Goal: Transaction & Acquisition: Purchase product/service

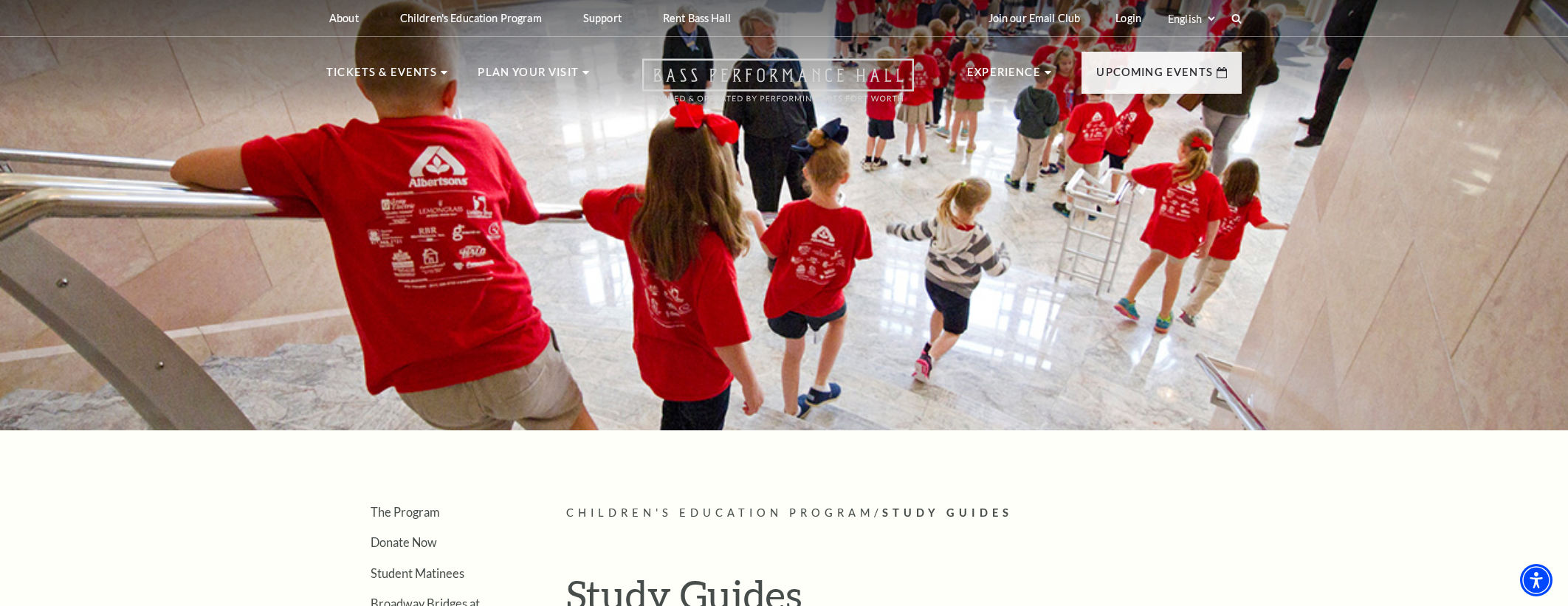
click at [743, 79] on icon "Open this option" at bounding box center [778, 79] width 272 height 44
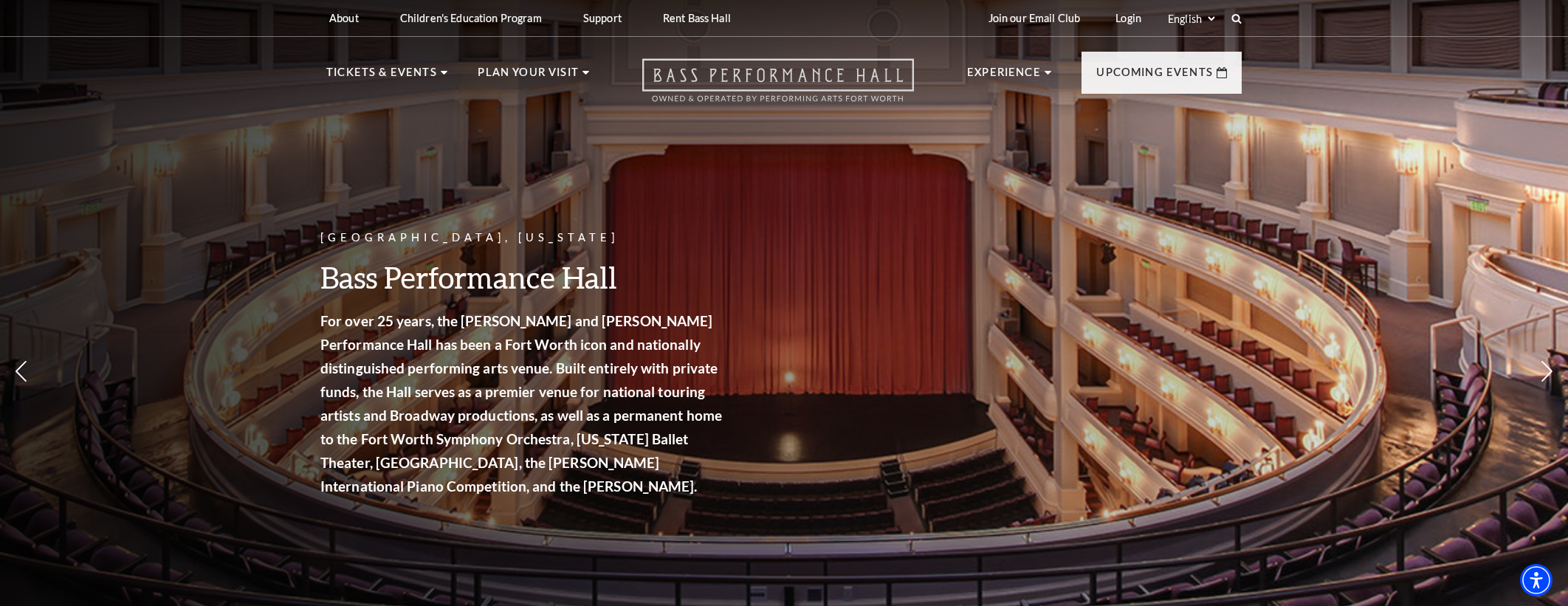
drag, startPoint x: 776, startPoint y: 79, endPoint x: 766, endPoint y: 76, distance: 10.4
click at [776, 79] on icon "Open this option" at bounding box center [778, 79] width 272 height 44
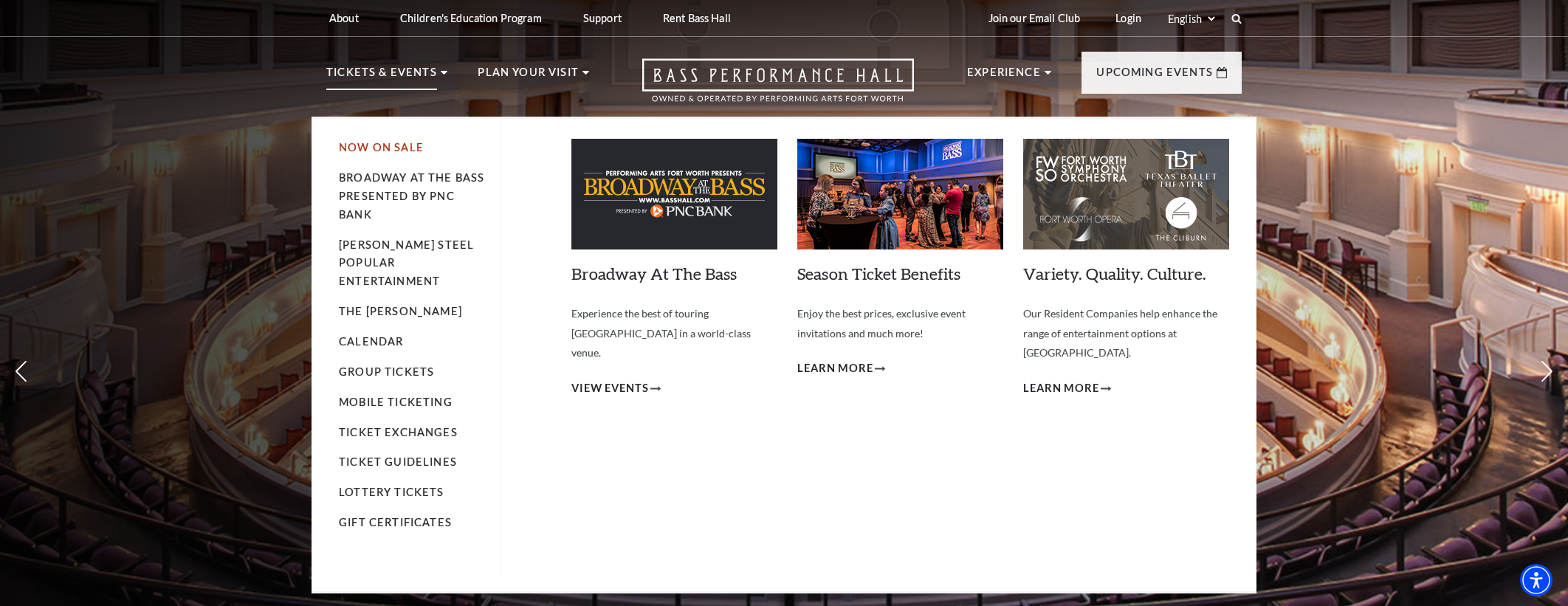
click at [352, 152] on link "Now On Sale" at bounding box center [381, 148] width 85 height 13
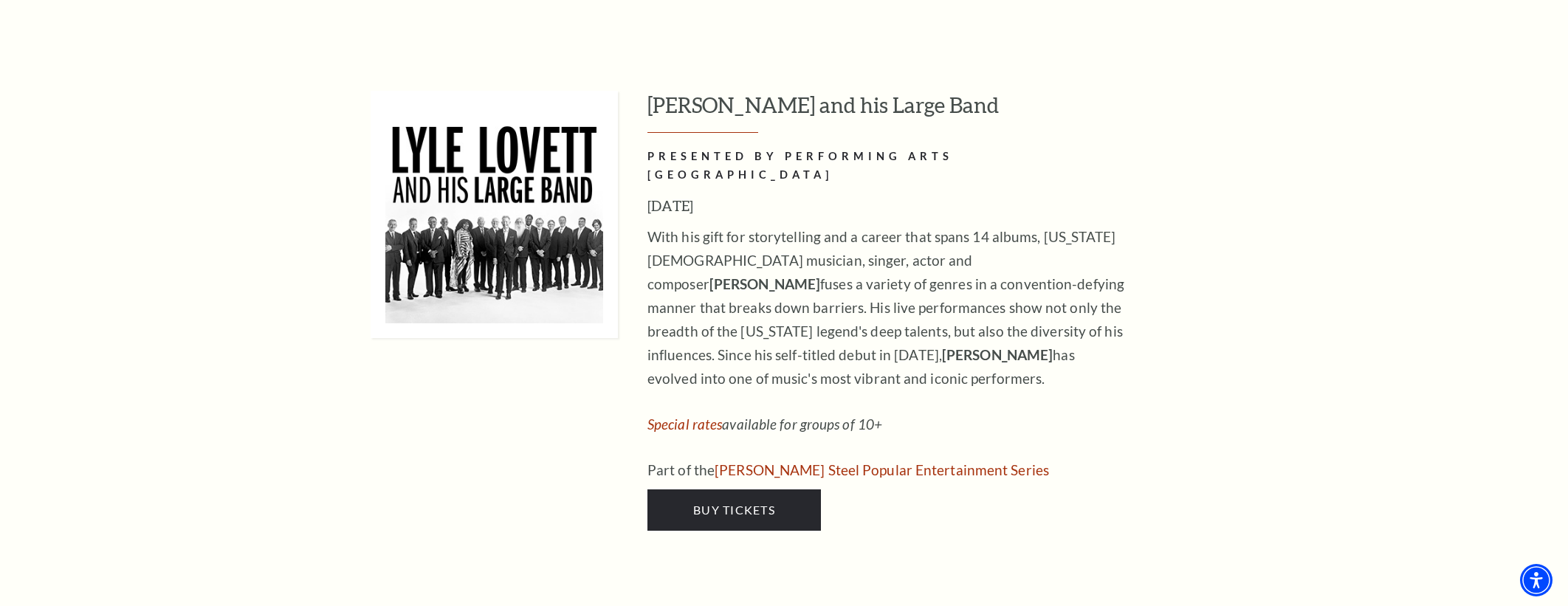
scroll to position [1471, 0]
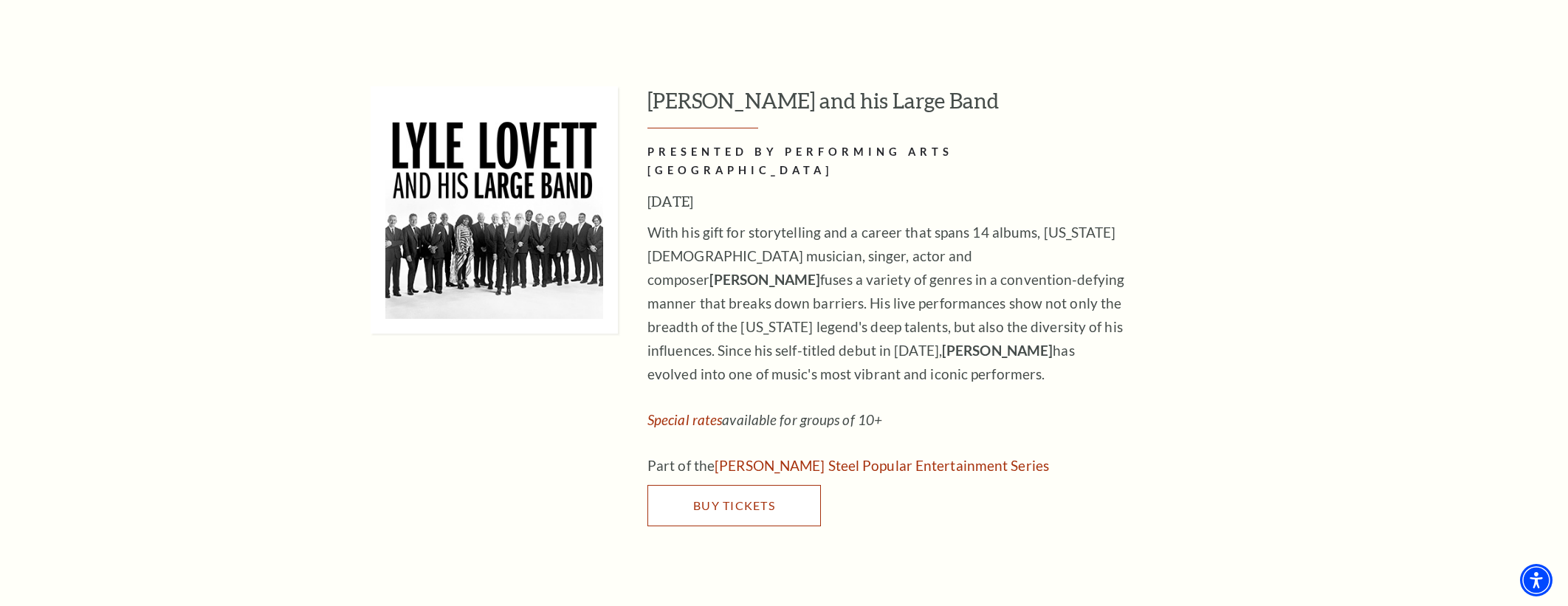
click at [705, 499] on span "Buy Tickets" at bounding box center [734, 506] width 82 height 14
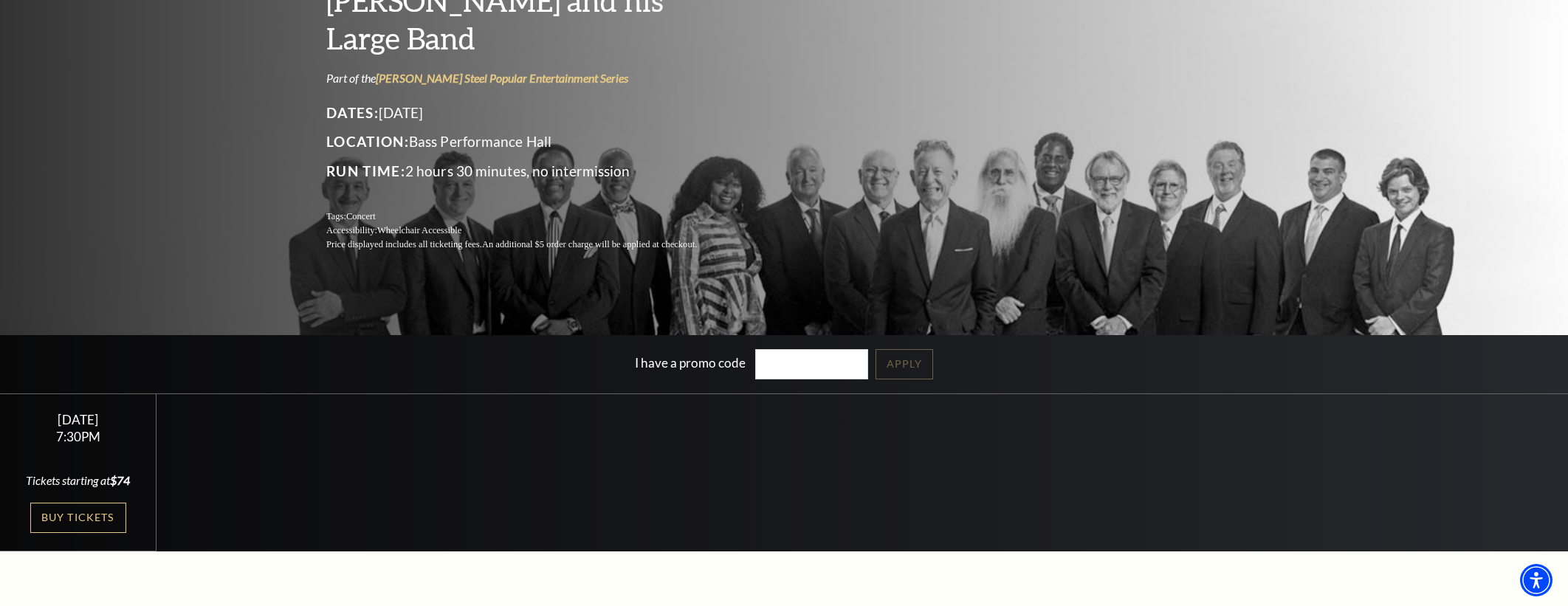
scroll to position [159, 0]
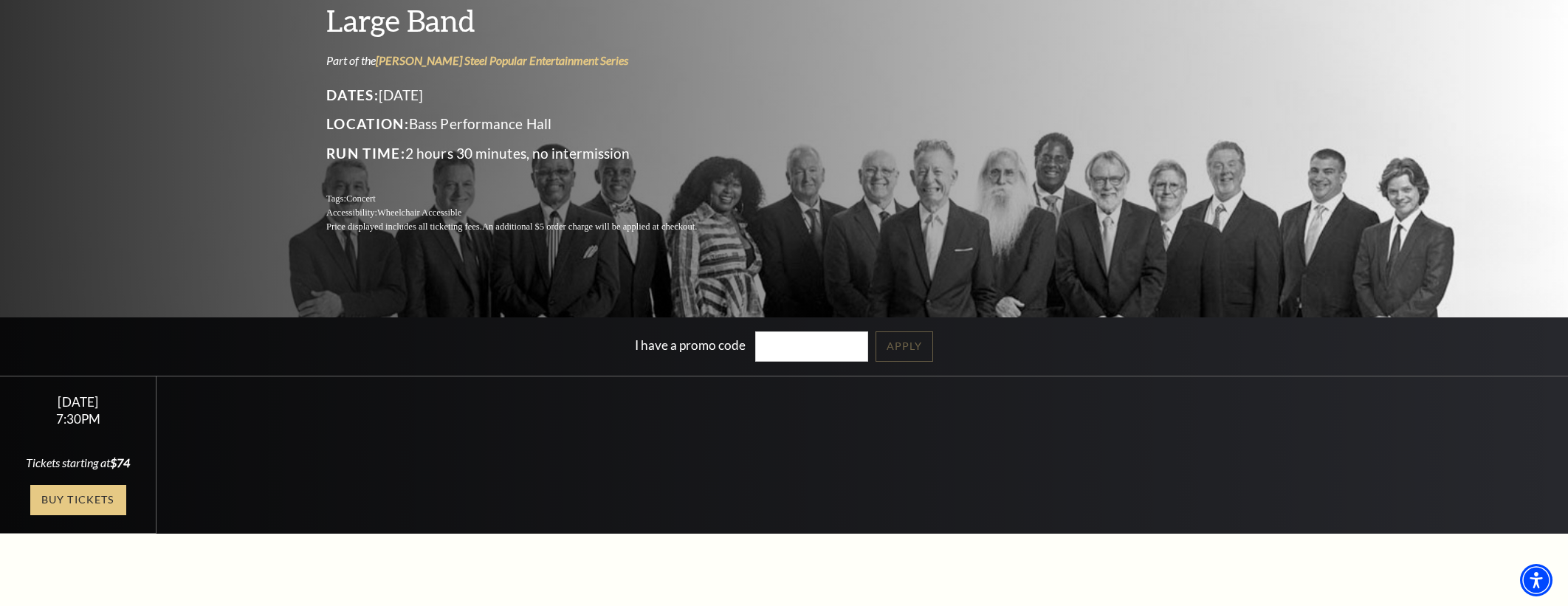
click at [114, 503] on link "Buy Tickets" at bounding box center [78, 500] width 96 height 30
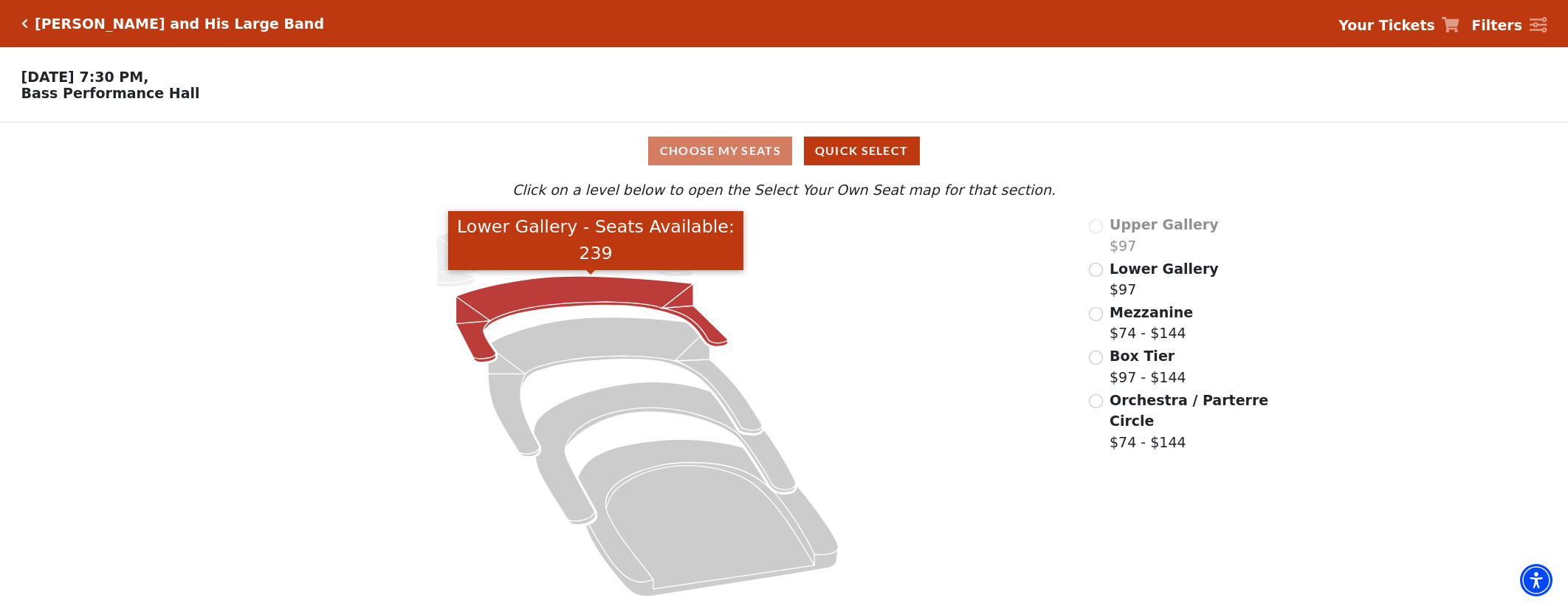
click at [696, 315] on icon "Lower Gallery - Seats Available: 239" at bounding box center [591, 319] width 272 height 87
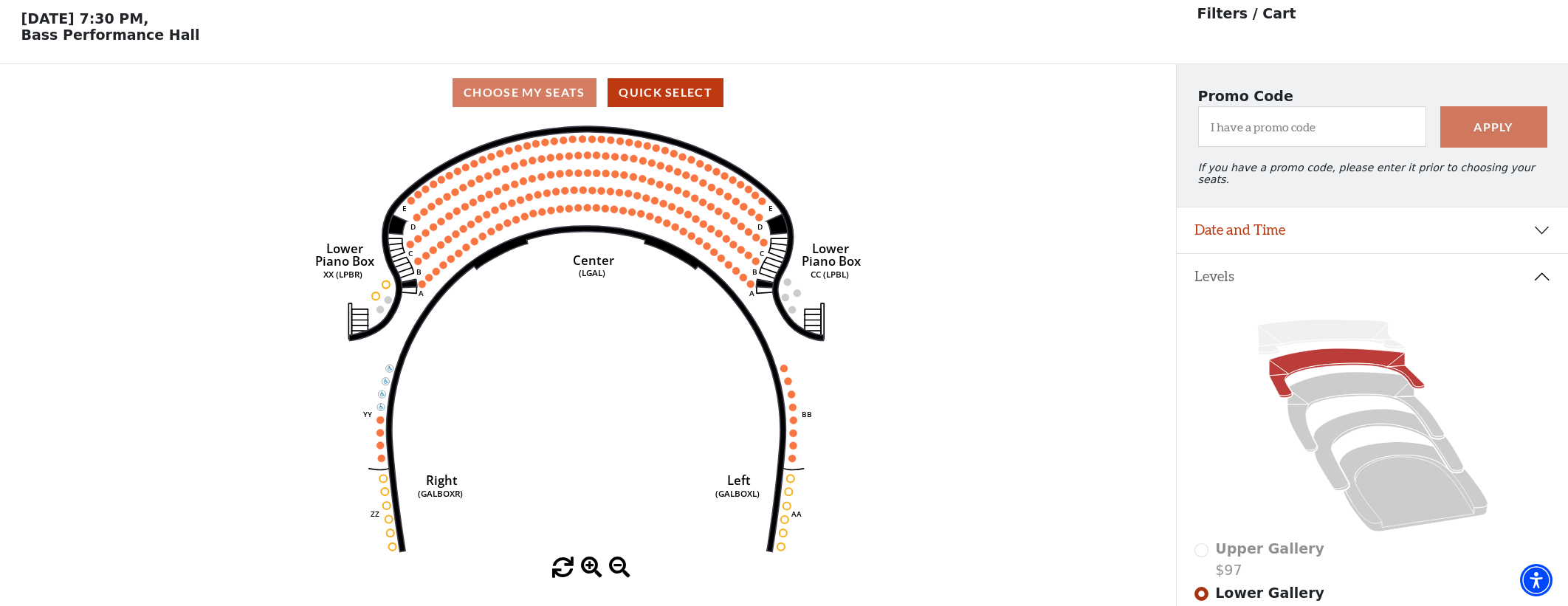
scroll to position [49, 0]
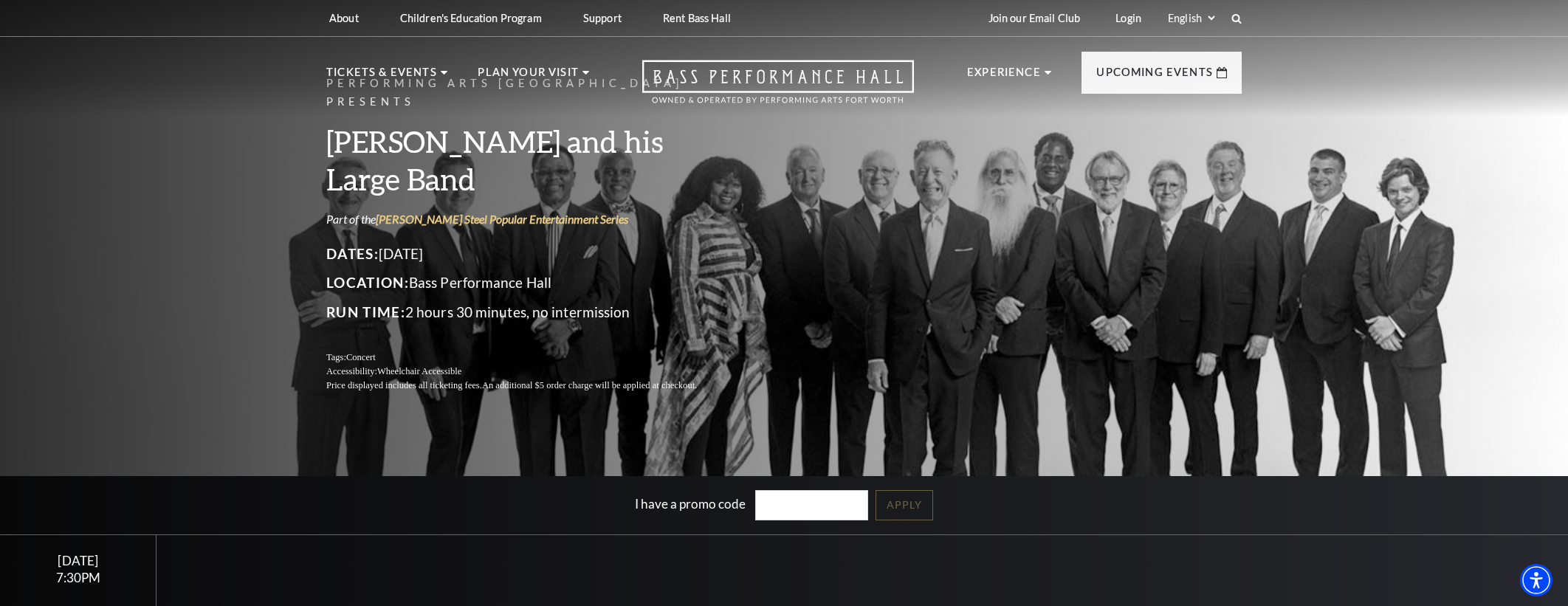
click at [780, 57] on nav "Tickets & Events Now On Sale Broadway At The Bass presented by PNC Bank [PERSON…" at bounding box center [784, 76] width 945 height 79
click at [784, 68] on icon "Open this option" at bounding box center [778, 81] width 272 height 44
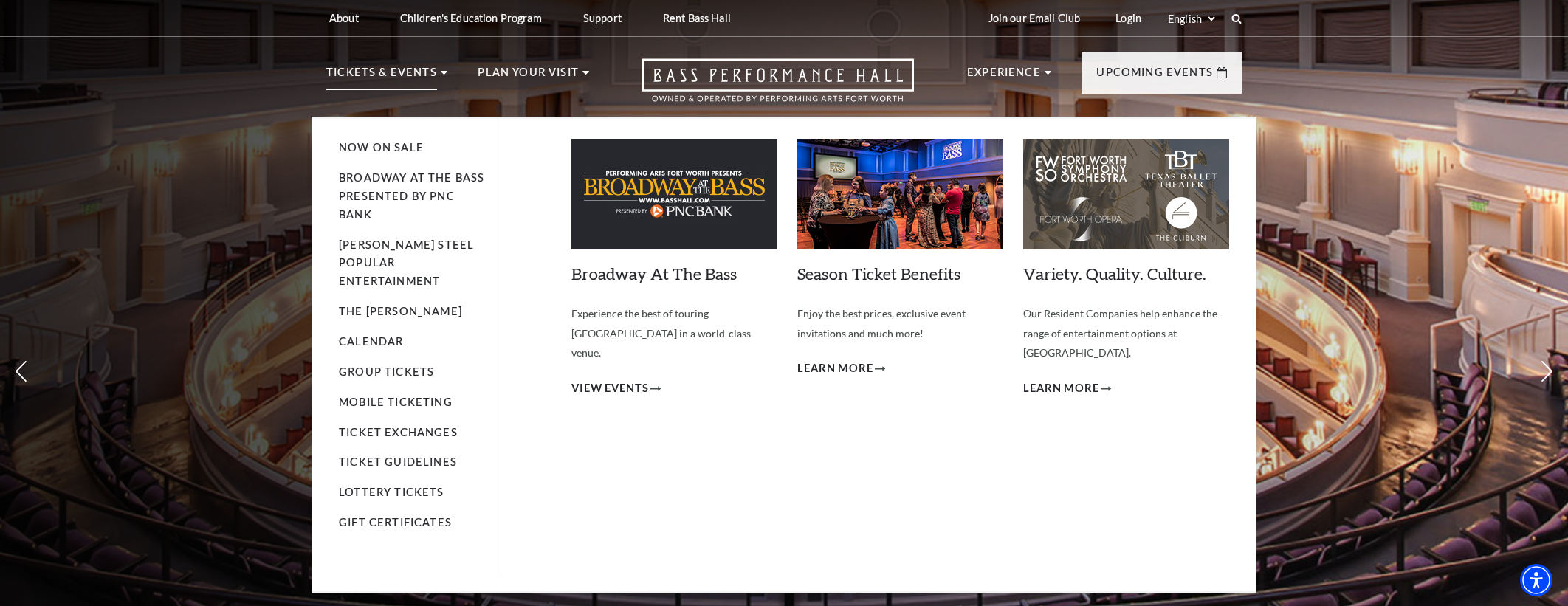
click at [383, 203] on li "Broadway At The Bass presented by PNC Bank" at bounding box center [412, 197] width 147 height 56
click at [383, 195] on link "Broadway At The Bass presented by PNC Bank" at bounding box center [411, 196] width 145 height 49
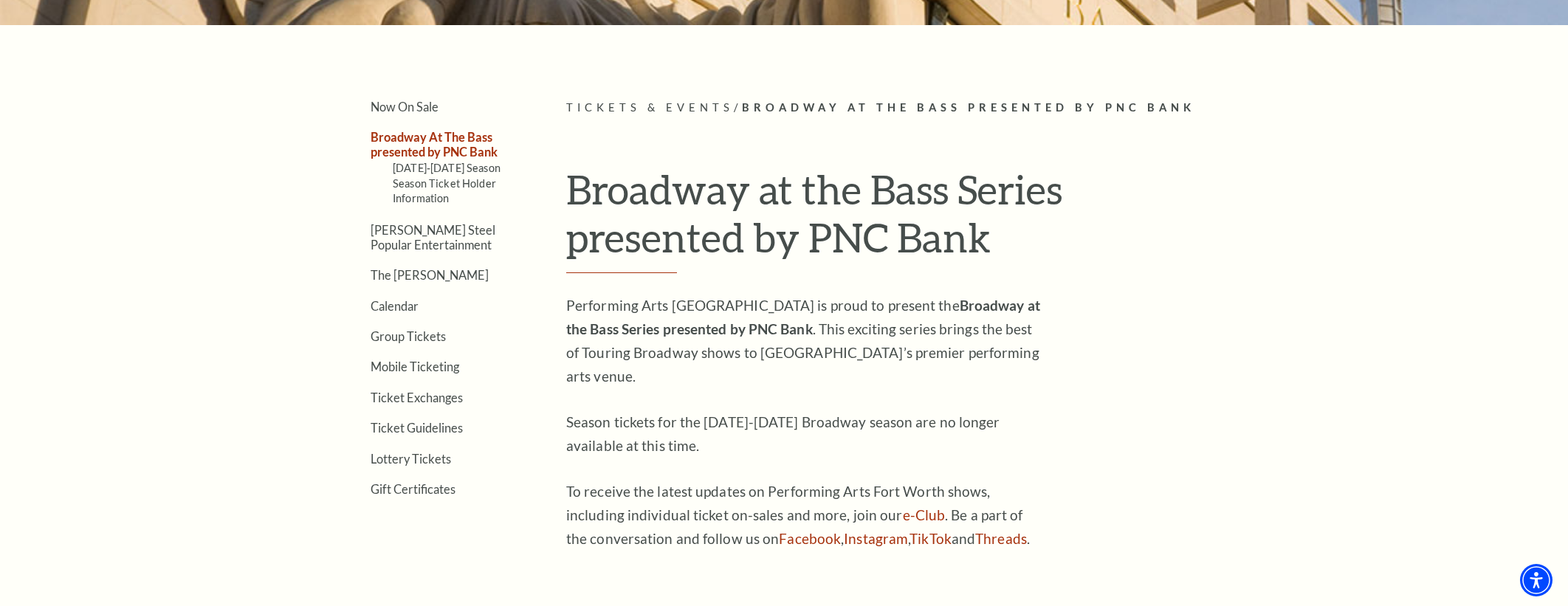
scroll to position [446, 0]
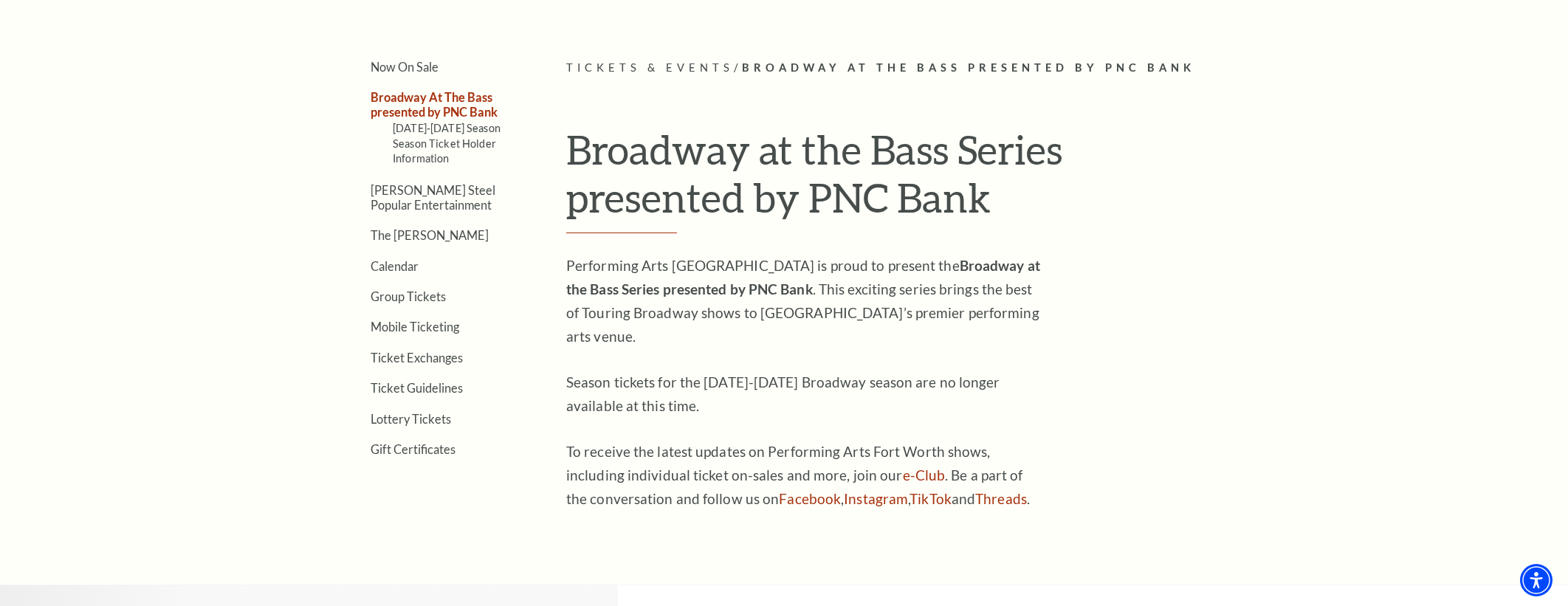
drag, startPoint x: 453, startPoint y: 127, endPoint x: 479, endPoint y: 173, distance: 52.8
click at [453, 127] on link "[DATE]-[DATE] Season" at bounding box center [447, 128] width 108 height 13
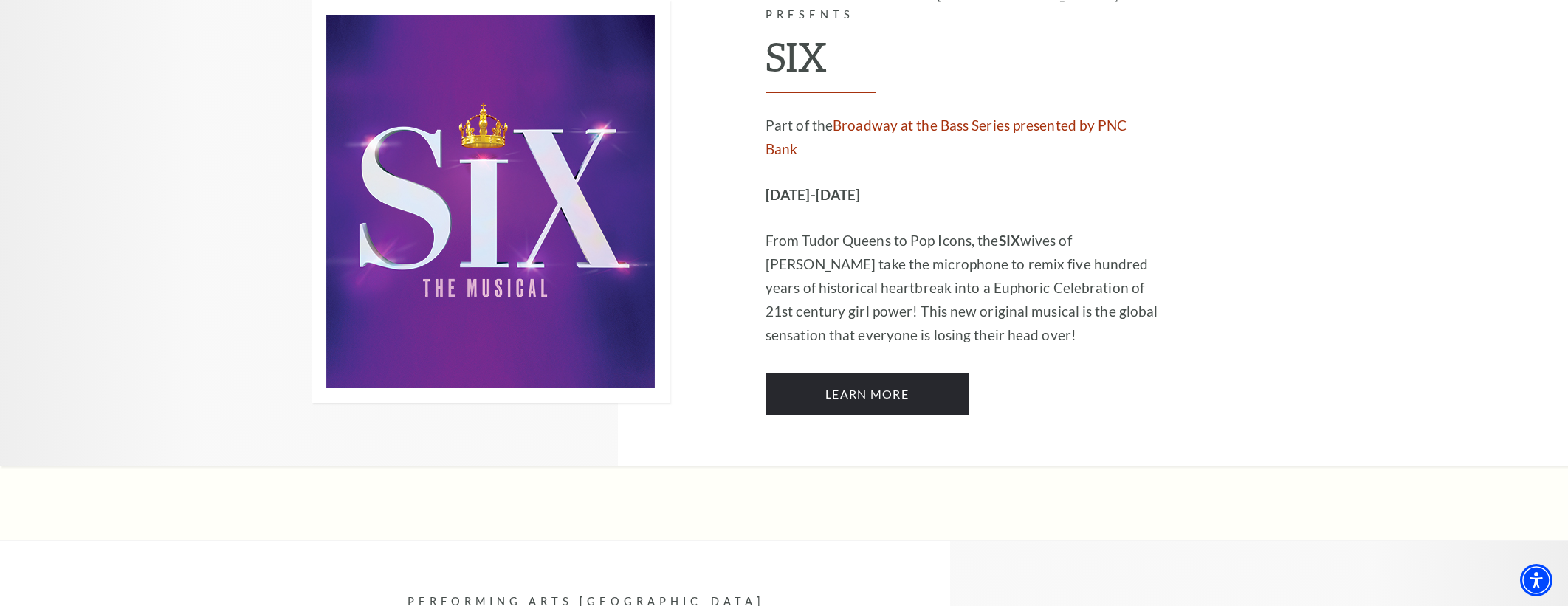
scroll to position [4863, 0]
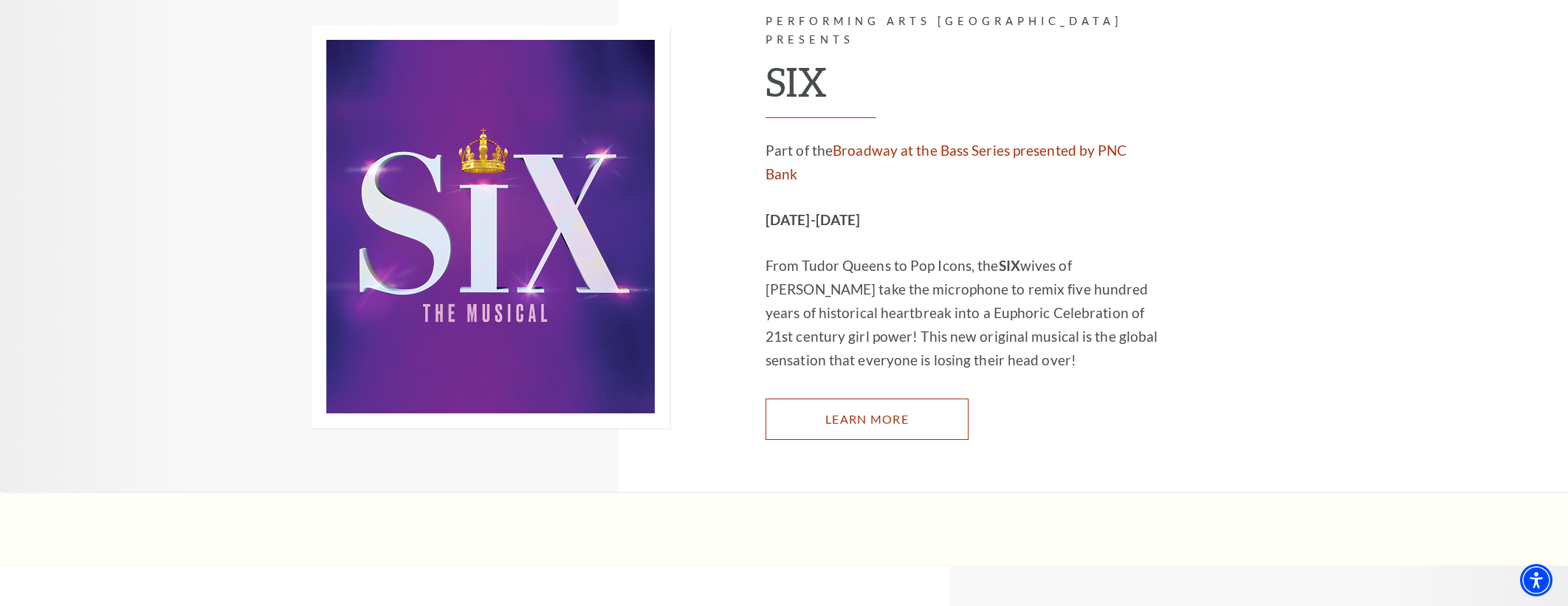
click at [880, 399] on link "Learn More" at bounding box center [867, 419] width 203 height 41
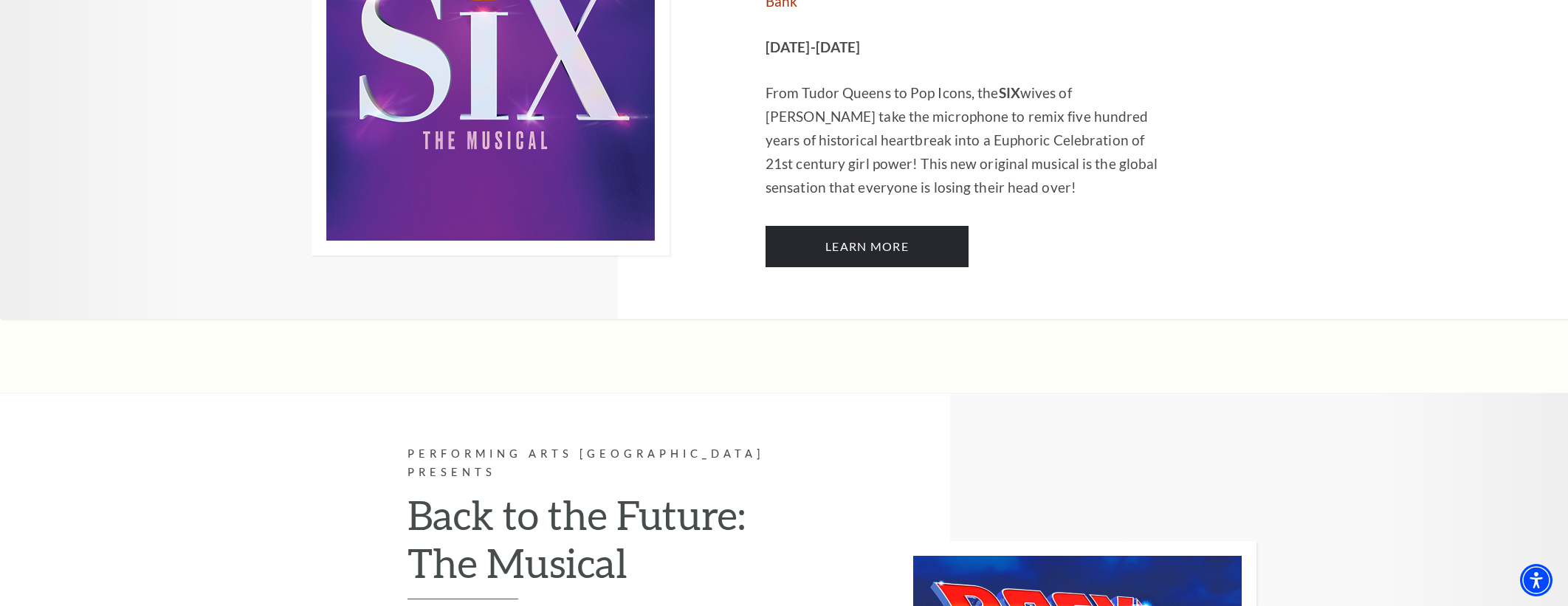
scroll to position [5172, 0]
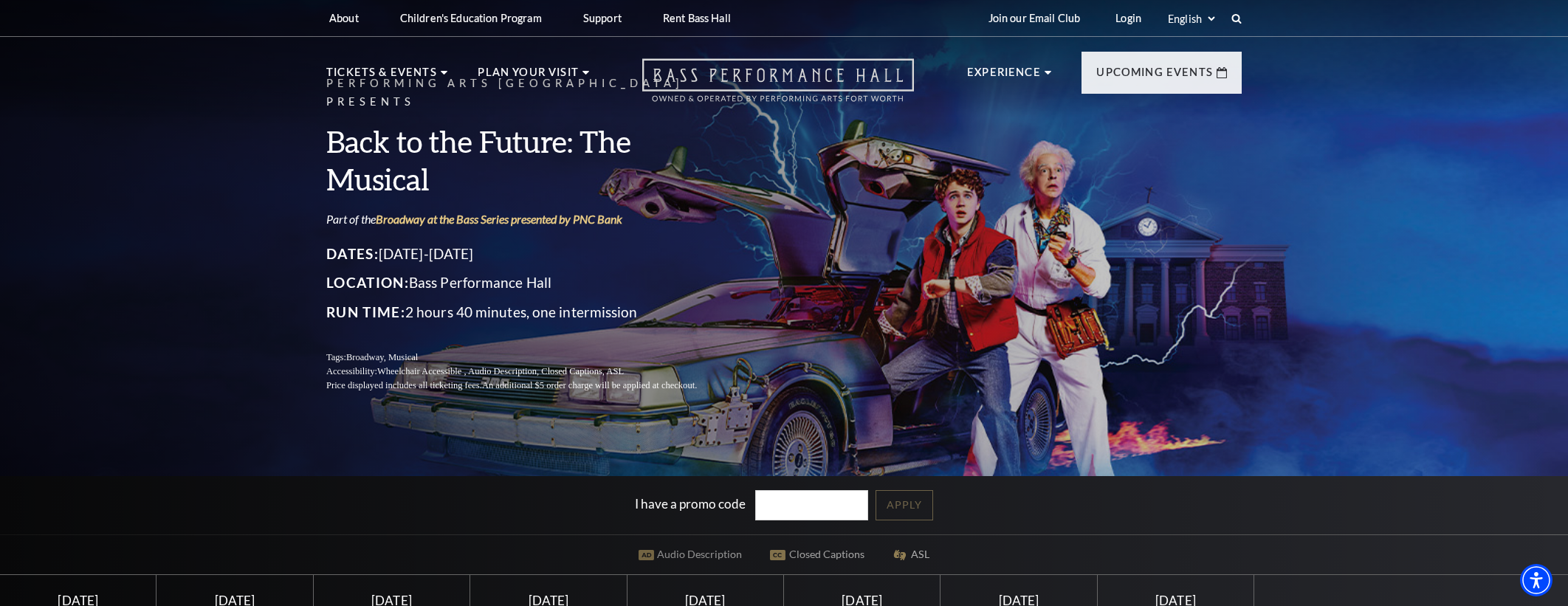
drag, startPoint x: 703, startPoint y: 69, endPoint x: 688, endPoint y: 67, distance: 15.1
click at [703, 70] on icon "Open this option" at bounding box center [778, 79] width 272 height 44
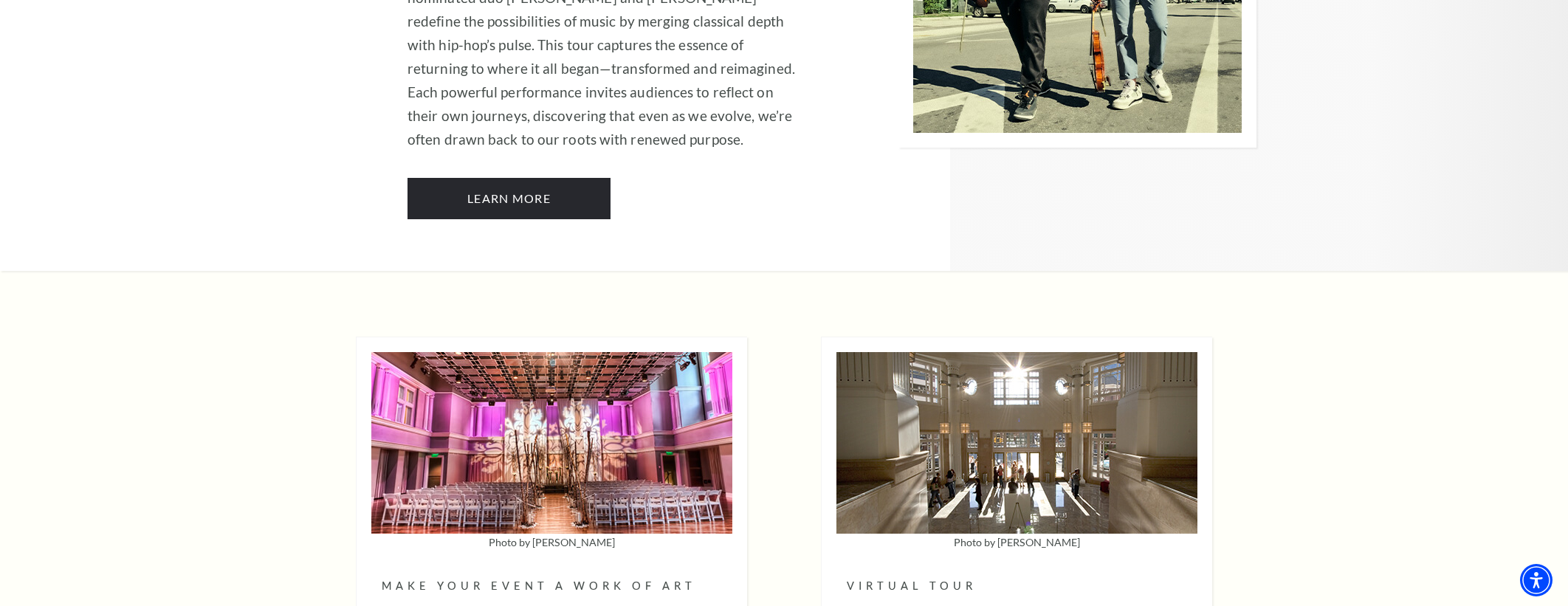
scroll to position [3433, 0]
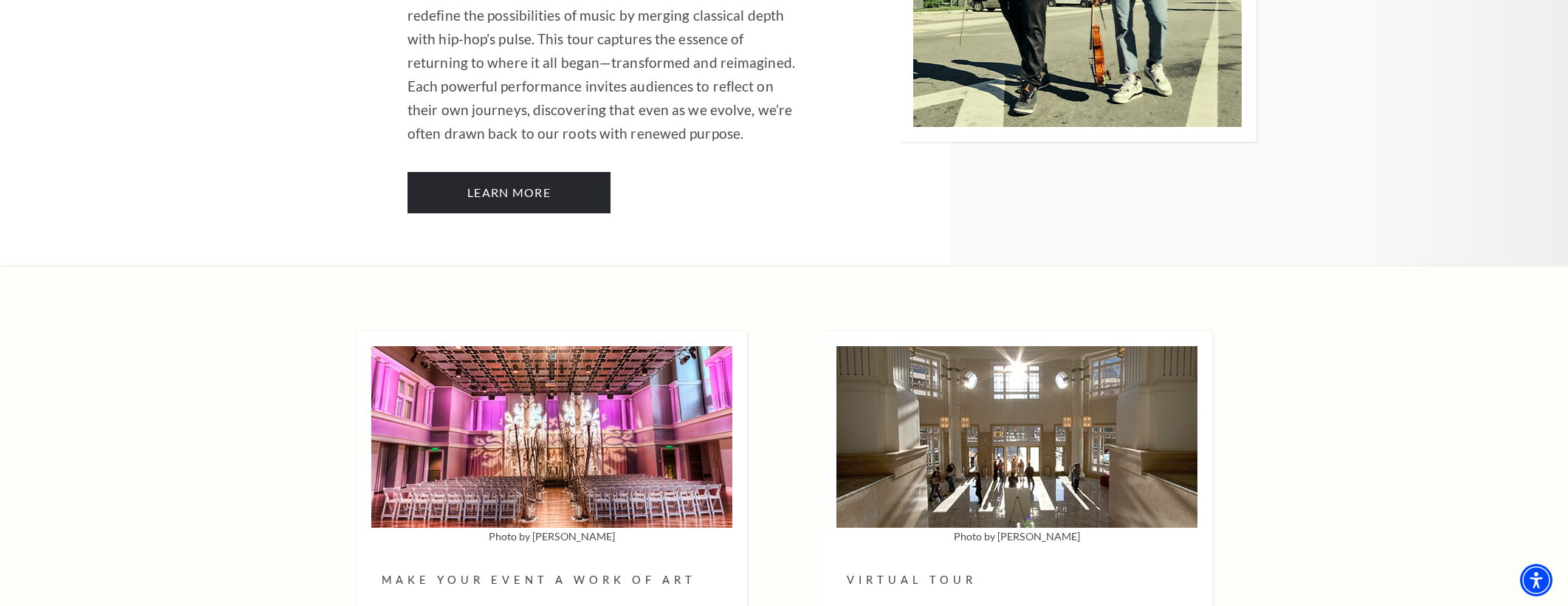
click at [793, 330] on div "Photo by Mike Smith Make Your Event a Work of Art Rent Bass Hall The Bass Perfo…" at bounding box center [784, 592] width 856 height 525
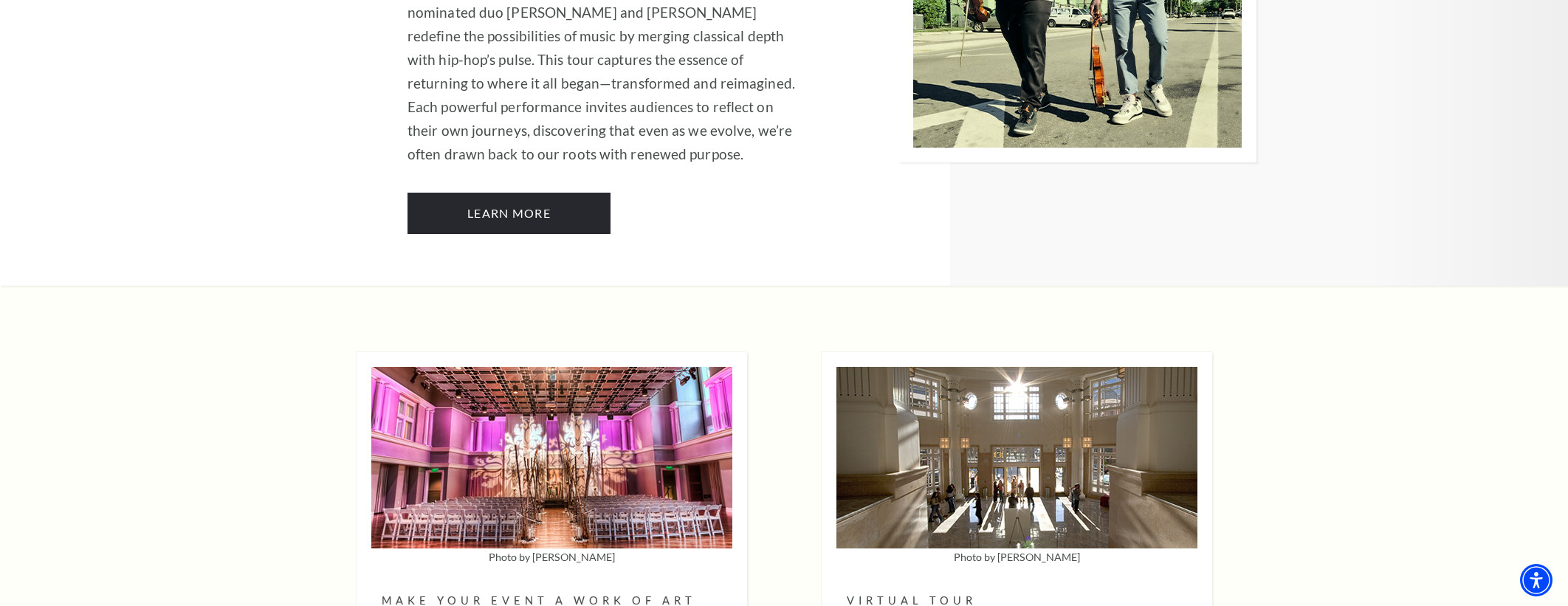
scroll to position [3462, 0]
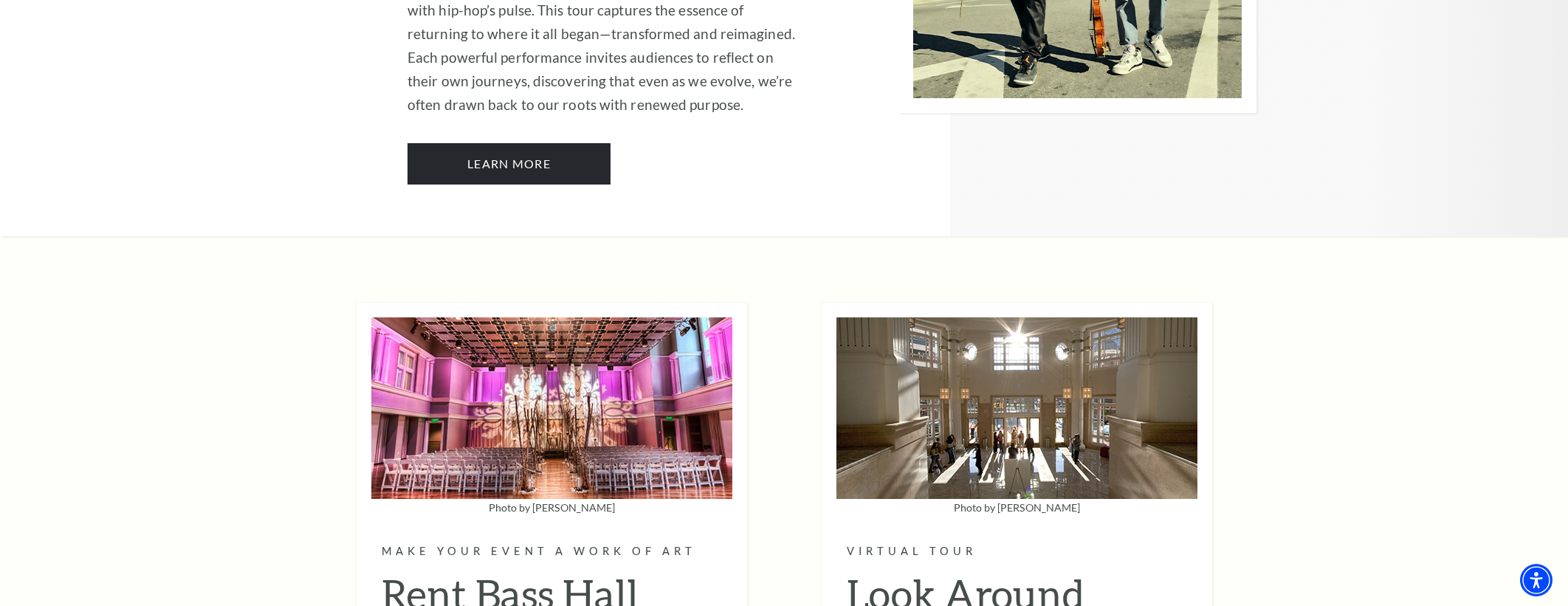
drag, startPoint x: 504, startPoint y: 512, endPoint x: 444, endPoint y: 523, distance: 61.0
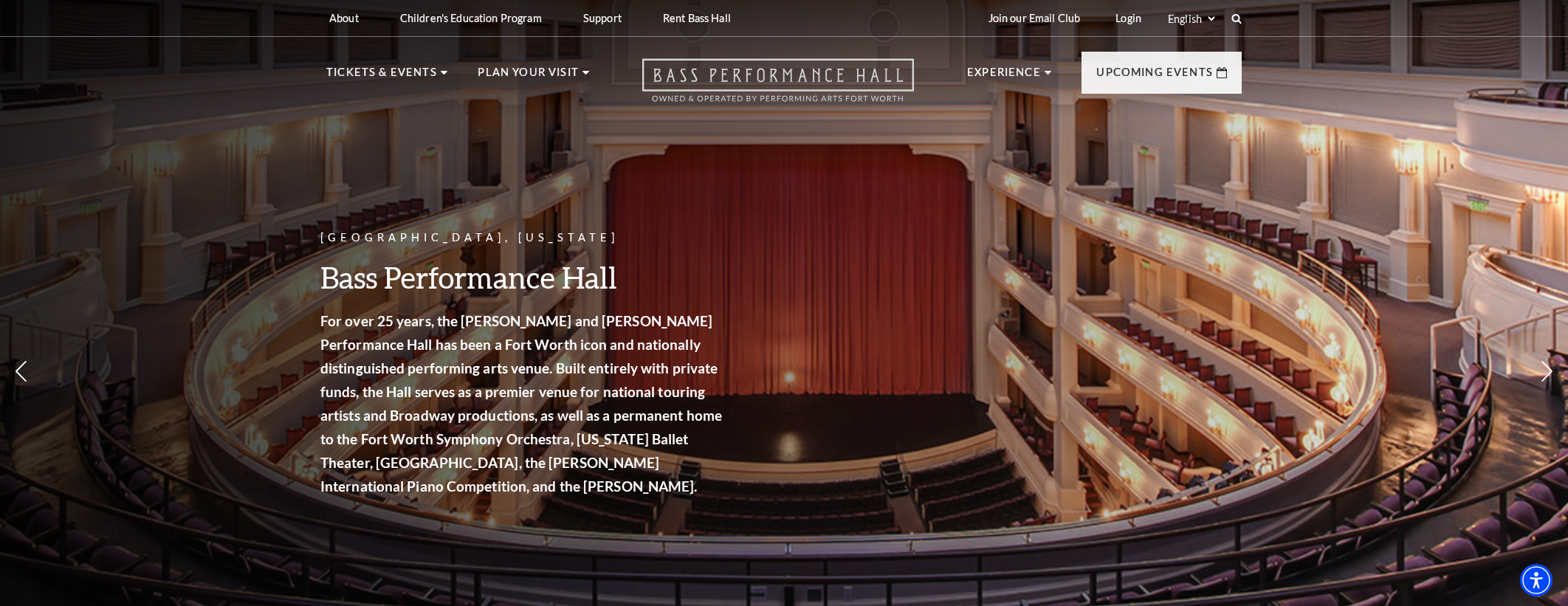
click at [749, 83] on icon "Open this option" at bounding box center [778, 79] width 272 height 44
